Goal: Find specific page/section: Find specific page/section

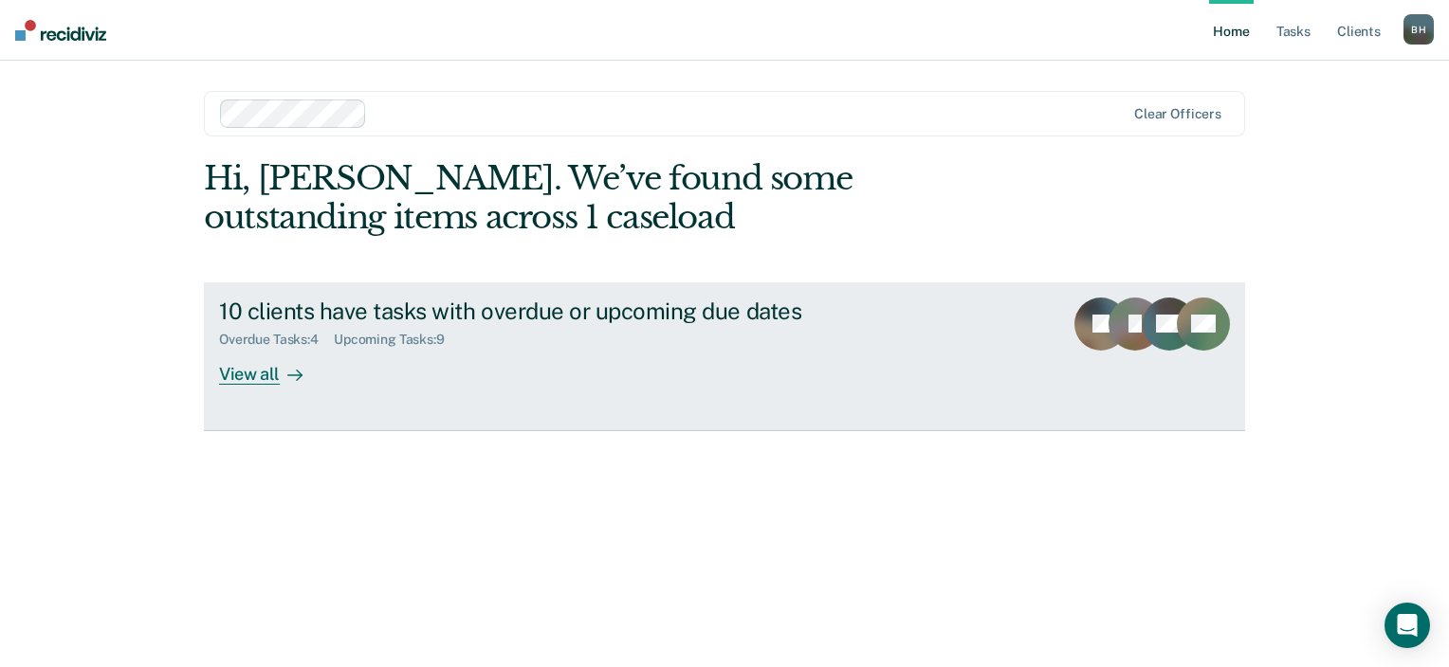
click at [263, 371] on div "View all" at bounding box center [272, 366] width 106 height 37
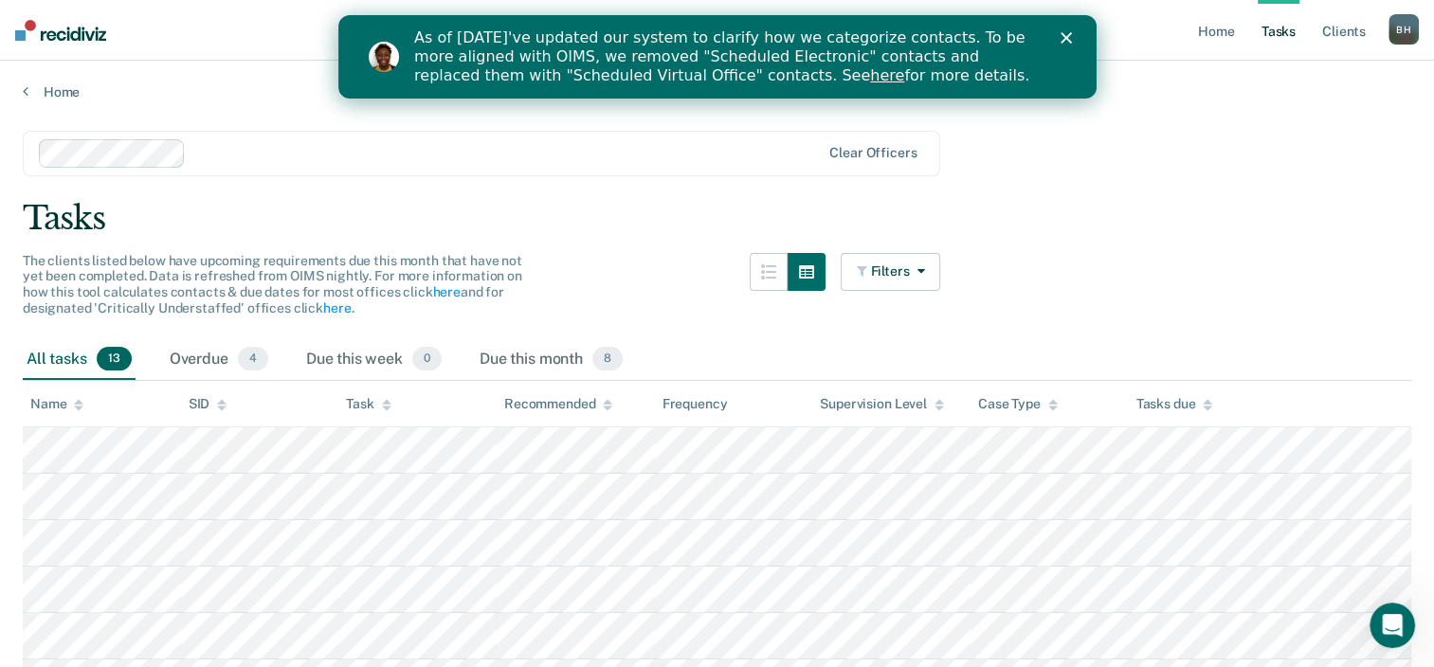
click at [1061, 27] on div "As of [DATE]'ve updated our system to clarify how we categorize contacts. To be…" at bounding box center [739, 57] width 652 height 68
click at [1063, 47] on div "As of [DATE]'ve updated our system to clarify how we categorize contacts. To be…" at bounding box center [739, 57] width 652 height 68
click at [1063, 43] on icon "Close" at bounding box center [1065, 37] width 11 height 11
